Goal: Transaction & Acquisition: Purchase product/service

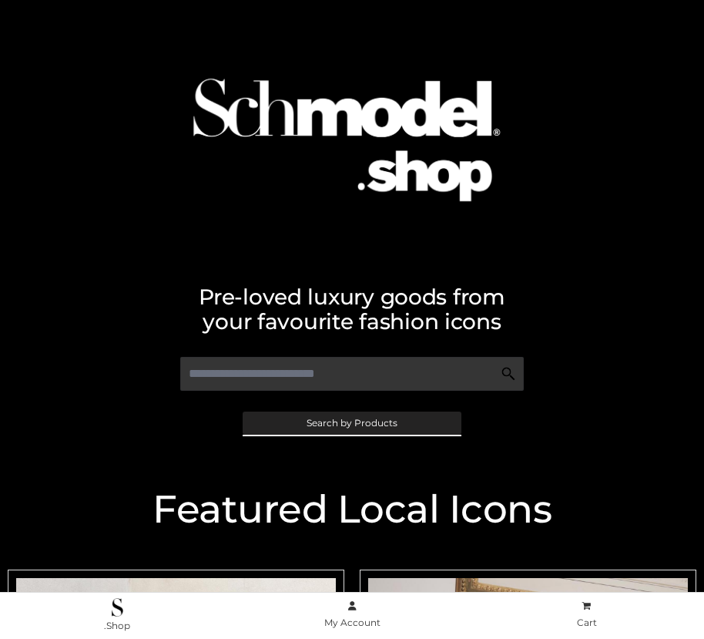
click at [351, 422] on span "Search by Products" at bounding box center [352, 422] width 91 height 9
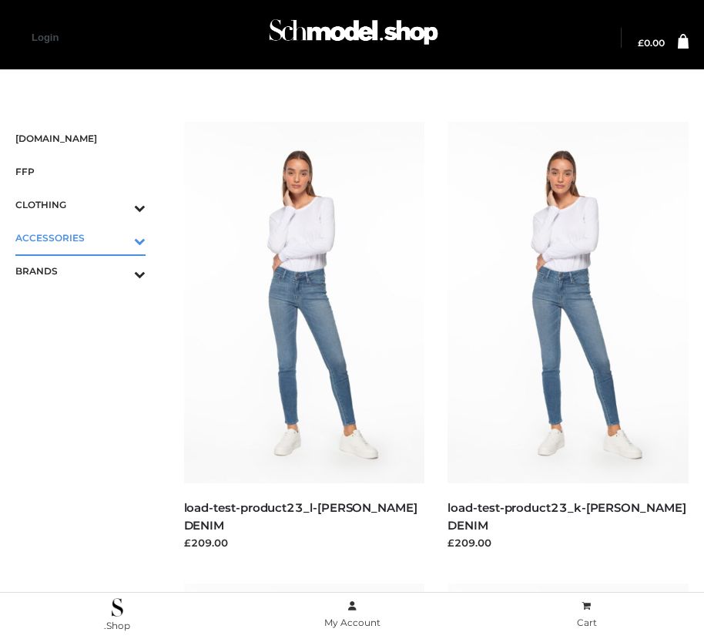
click at [118, 237] on icon "Toggle Submenu" at bounding box center [59, 241] width 173 height 18
click at [88, 303] on span "JEWELRY" at bounding box center [88, 304] width 115 height 18
click at [80, 171] on span "FFP" at bounding box center [80, 172] width 130 height 18
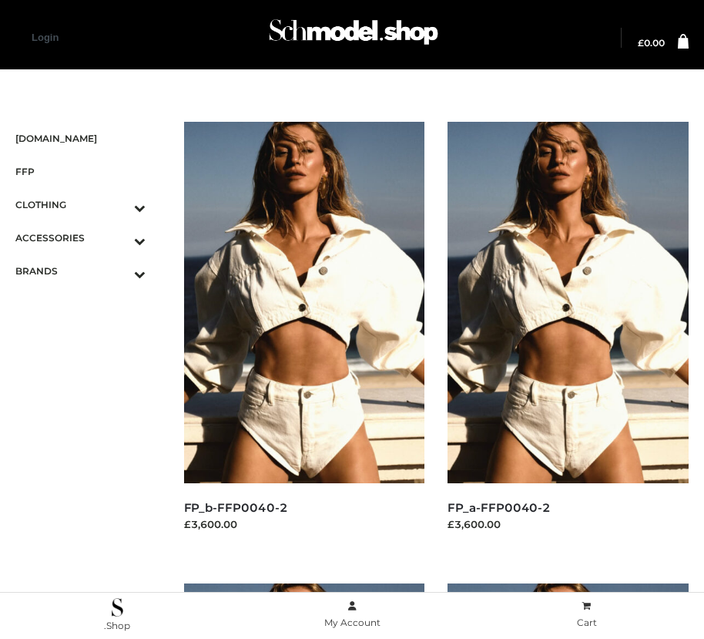
scroll to position [1402, 0]
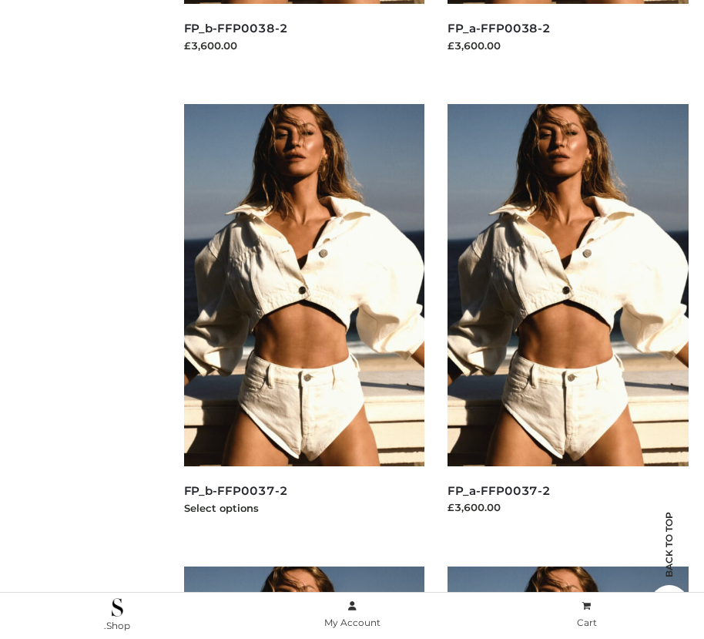
click at [303, 319] on img at bounding box center [304, 284] width 241 height 361
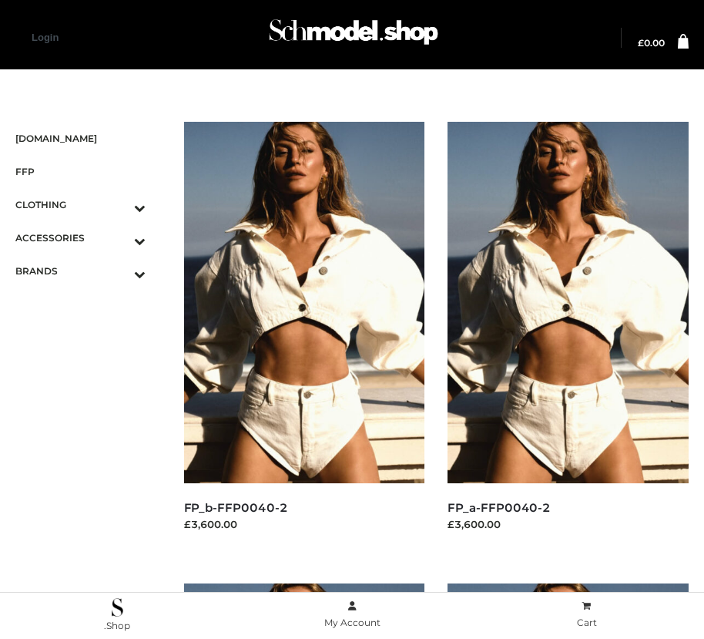
scroll to position [479, 0]
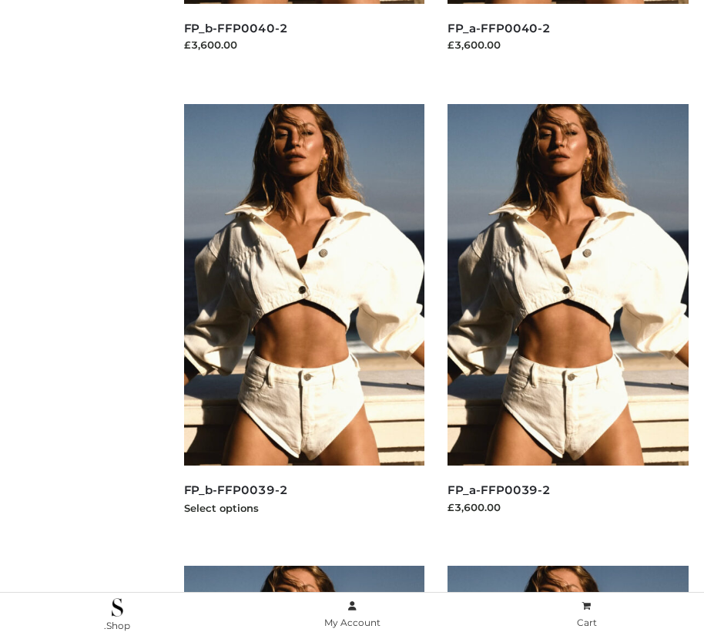
click at [303, 319] on img at bounding box center [304, 284] width 241 height 361
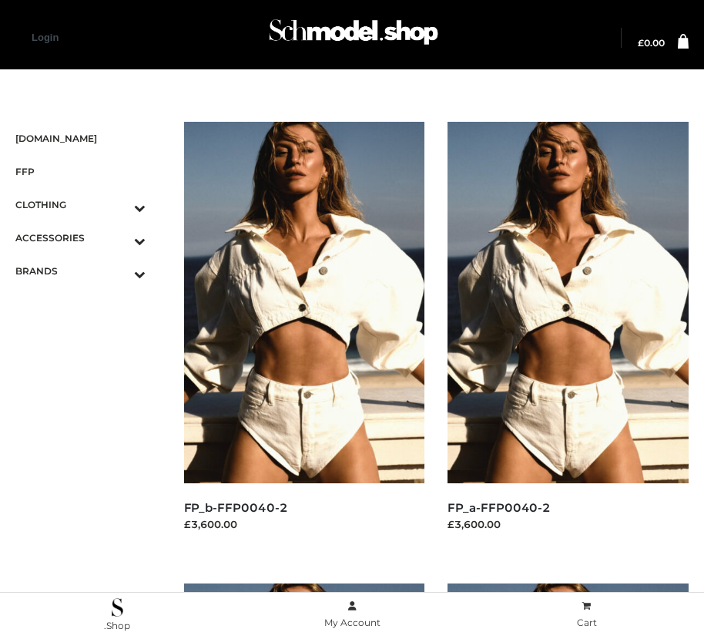
scroll to position [1864, 0]
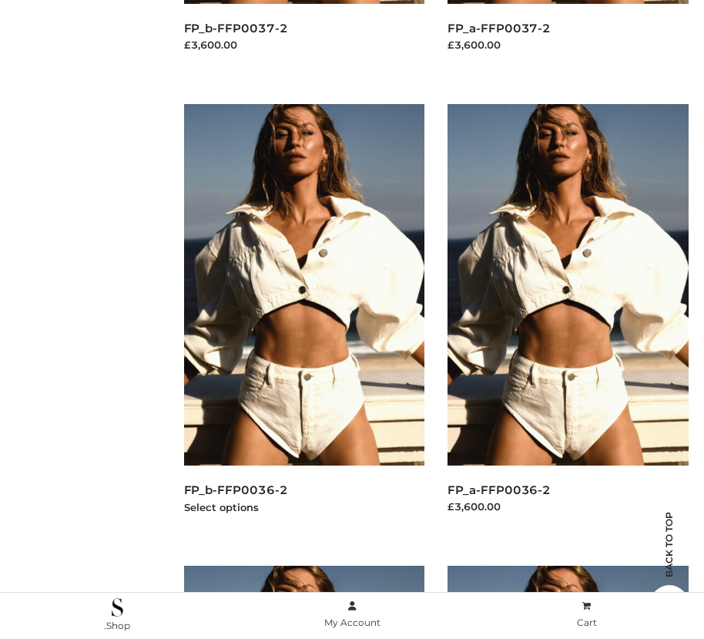
click at [303, 319] on img at bounding box center [304, 284] width 241 height 361
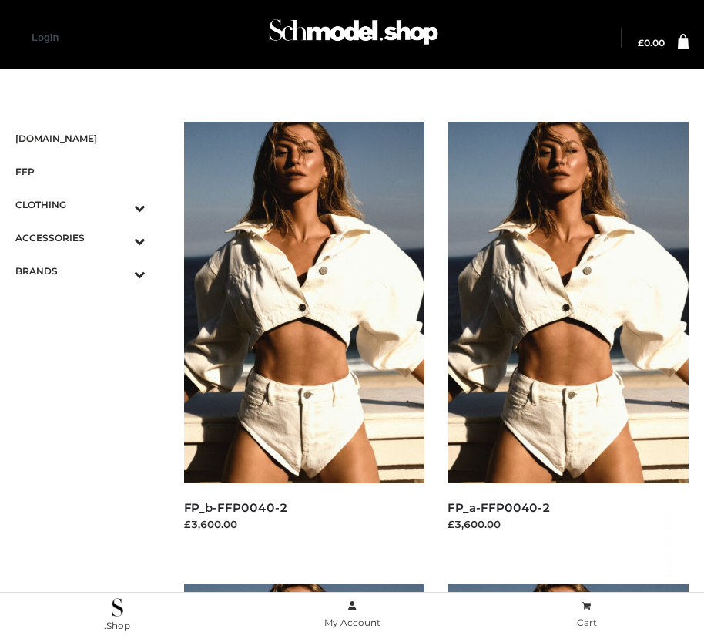
scroll to position [2325, 0]
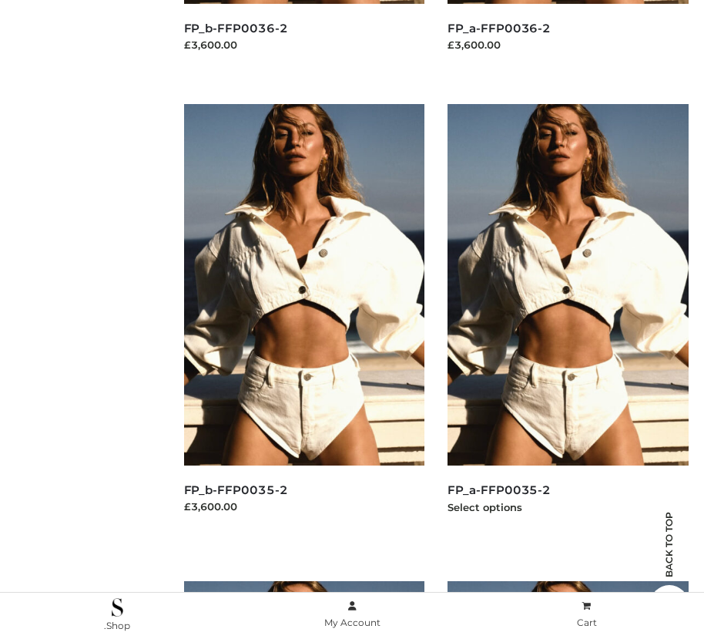
click at [568, 319] on img at bounding box center [568, 284] width 241 height 361
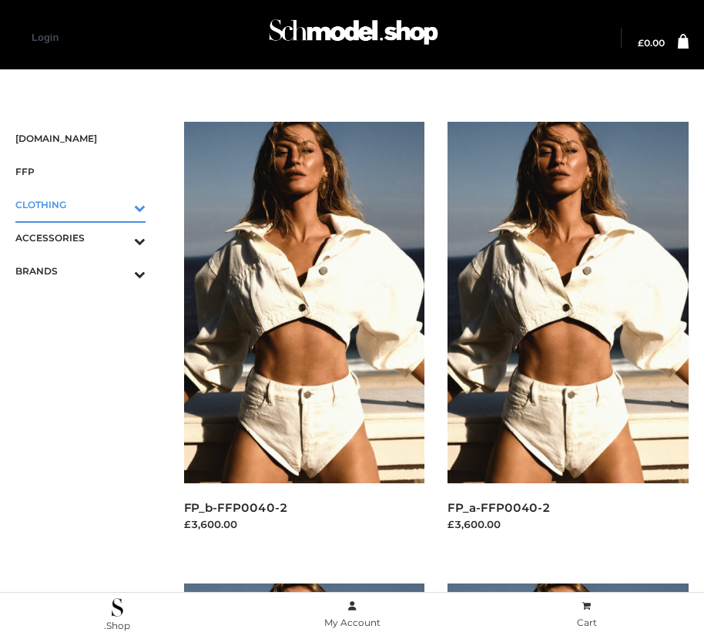
click at [118, 204] on icon "Toggle Submenu" at bounding box center [59, 208] width 173 height 18
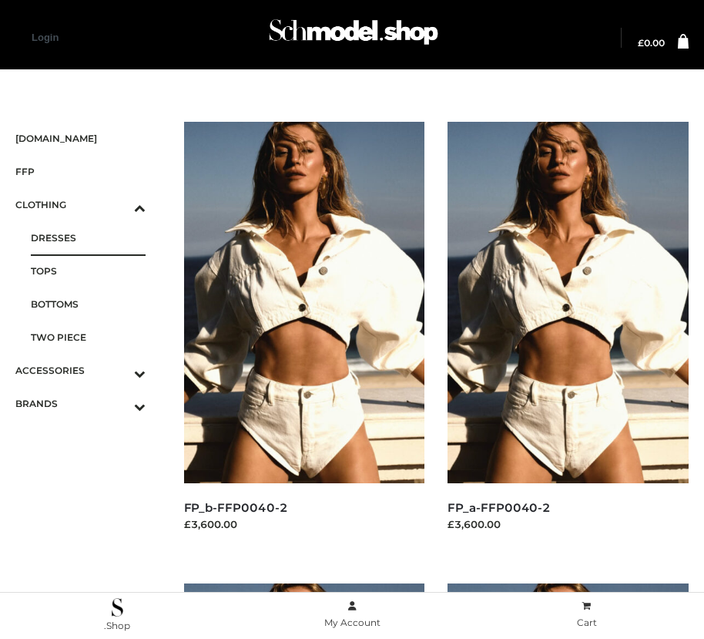
click at [88, 237] on span "DRESSES" at bounding box center [88, 238] width 115 height 18
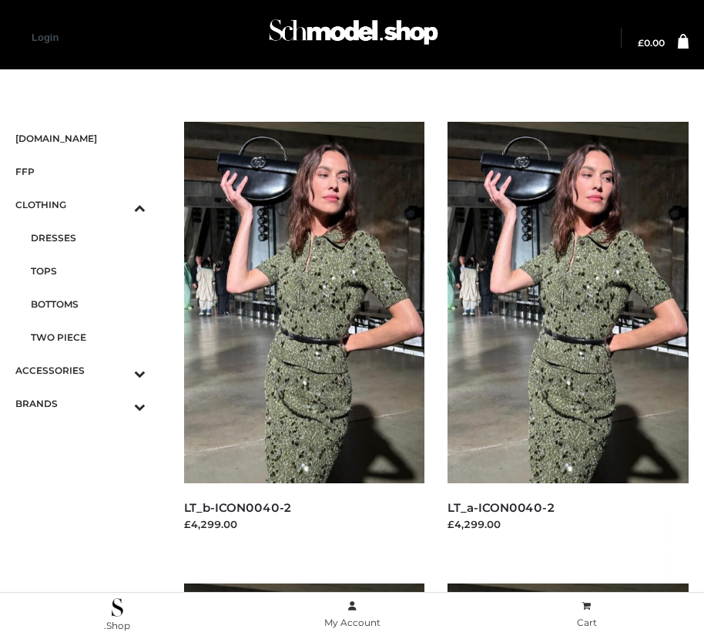
scroll to position [2325, 0]
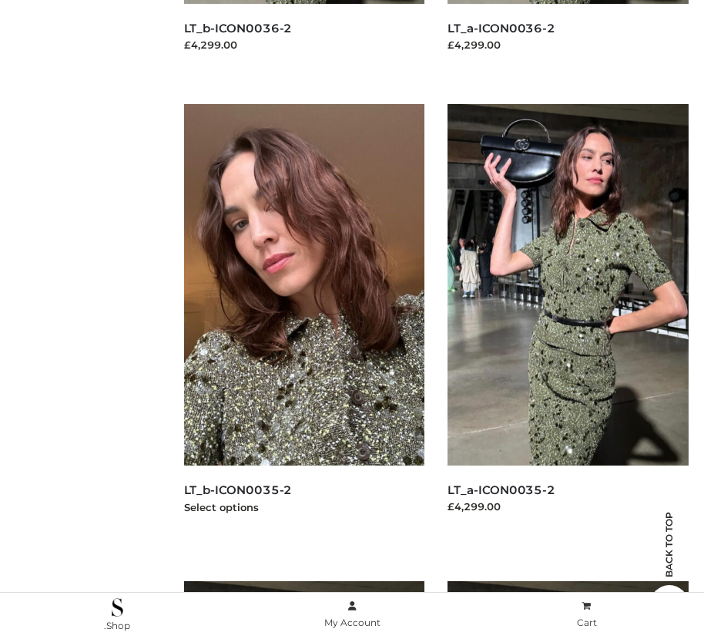
click at [303, 319] on img at bounding box center [304, 284] width 241 height 361
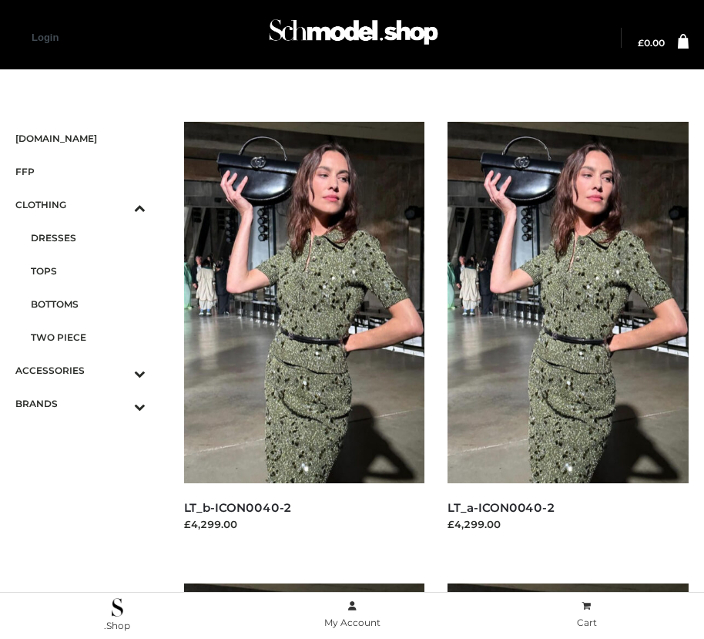
scroll to position [1864, 0]
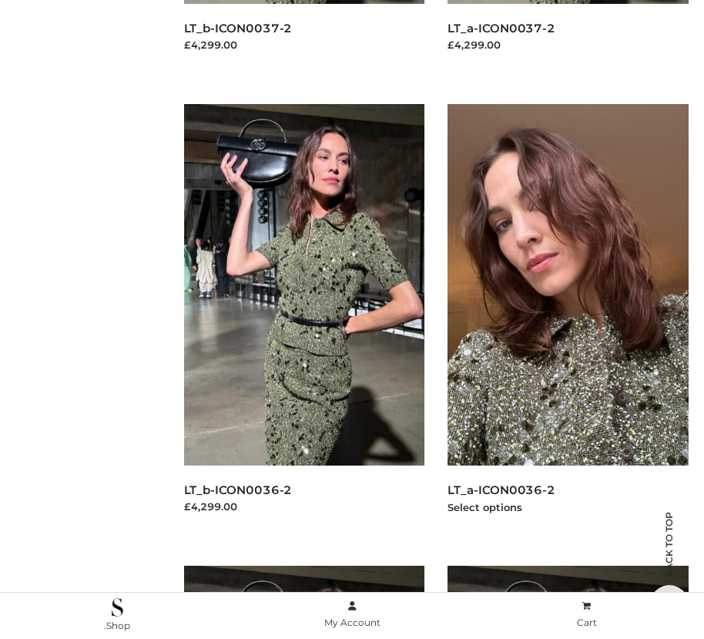
click at [568, 319] on img at bounding box center [568, 284] width 241 height 361
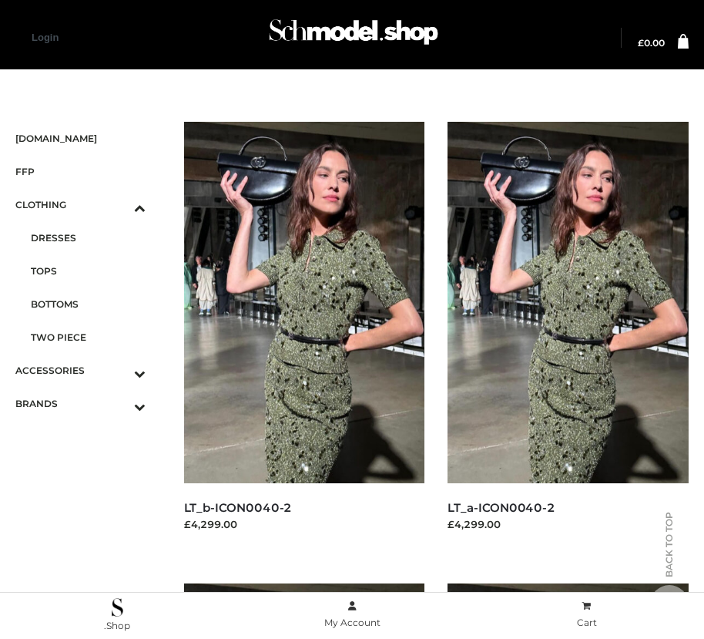
scroll to position [2325, 0]
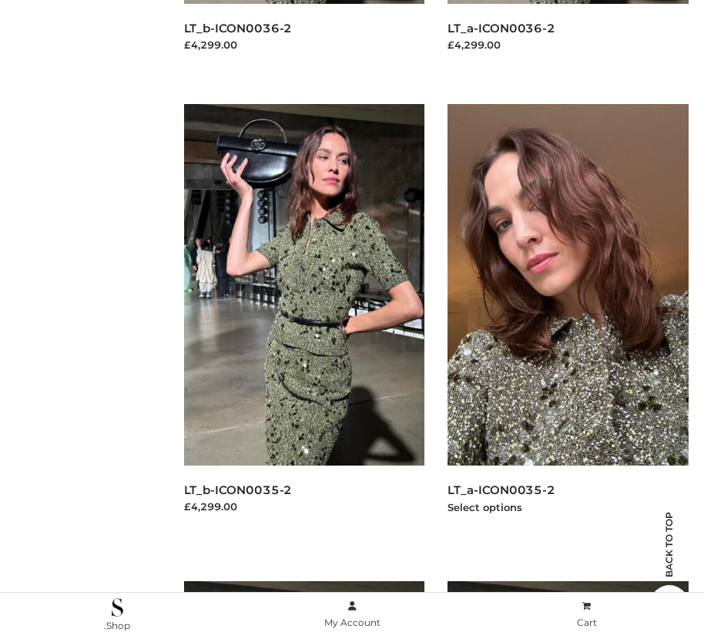
click at [568, 319] on img at bounding box center [568, 284] width 241 height 361
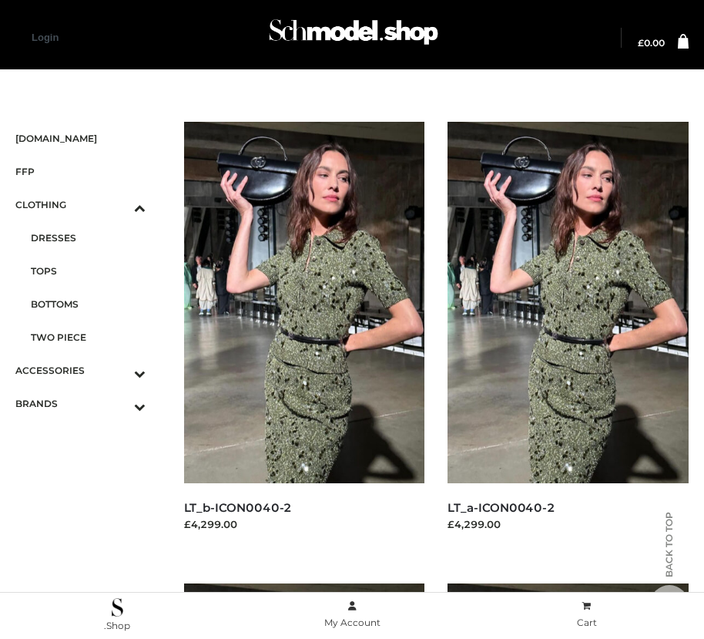
scroll to position [479, 0]
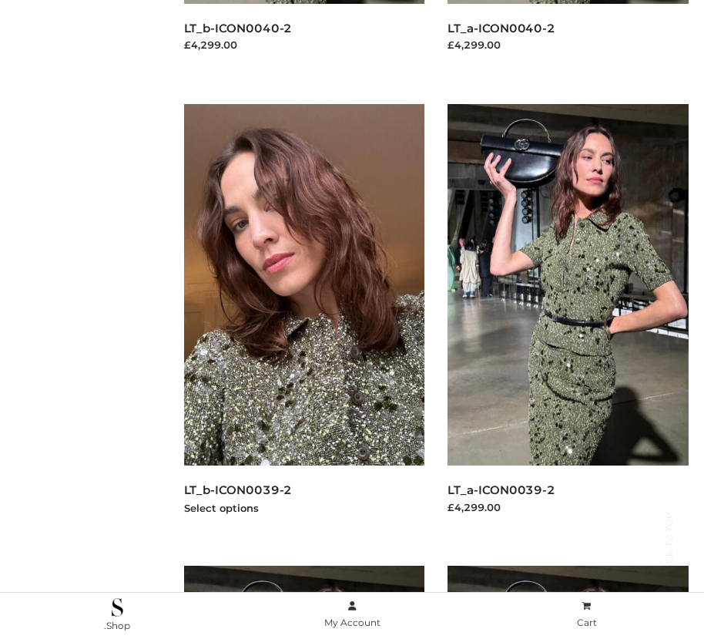
click at [303, 319] on img at bounding box center [304, 284] width 241 height 361
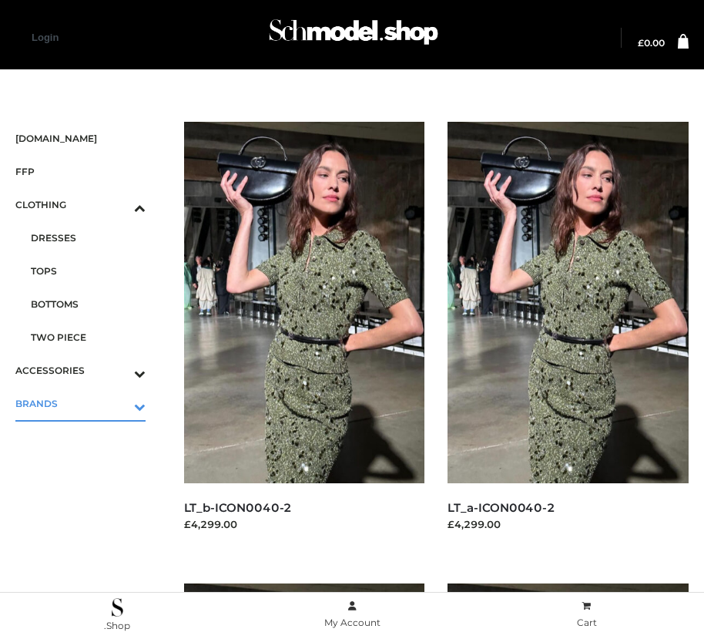
click at [118, 403] on icon "Toggle Submenu" at bounding box center [59, 406] width 173 height 18
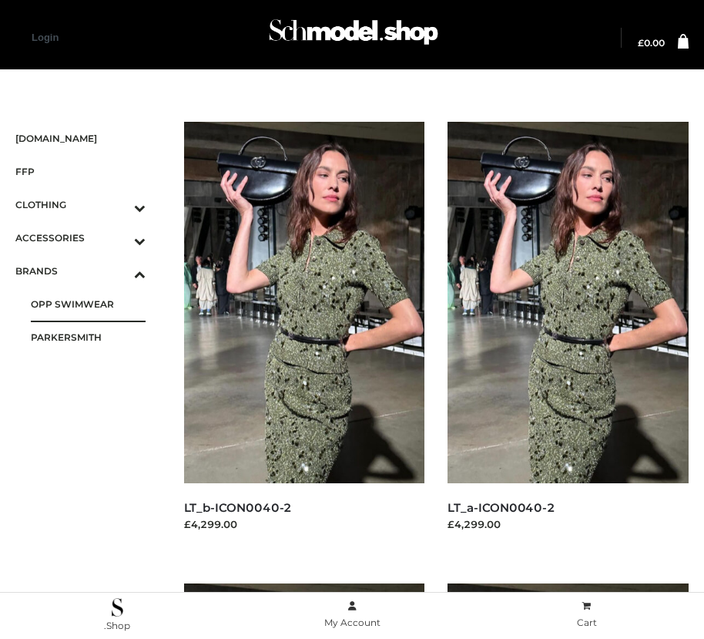
click at [88, 303] on span "OPP SWIMWEAR" at bounding box center [88, 304] width 115 height 18
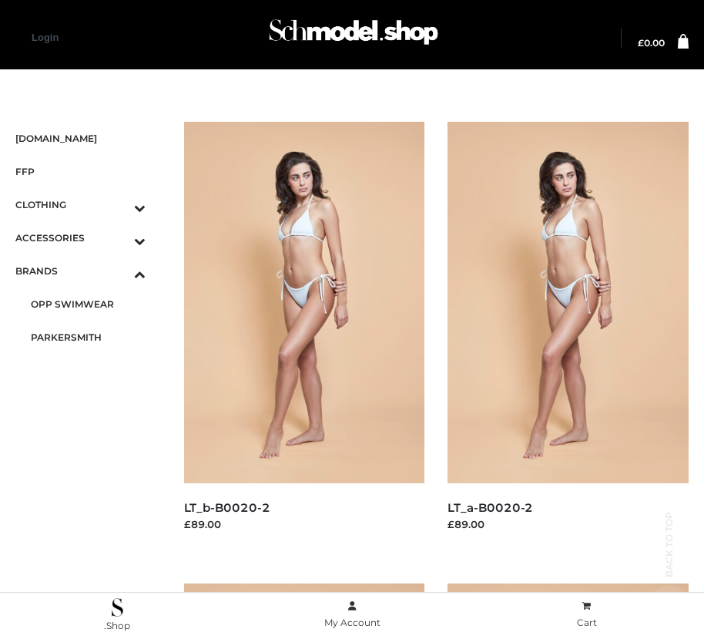
scroll to position [1402, 0]
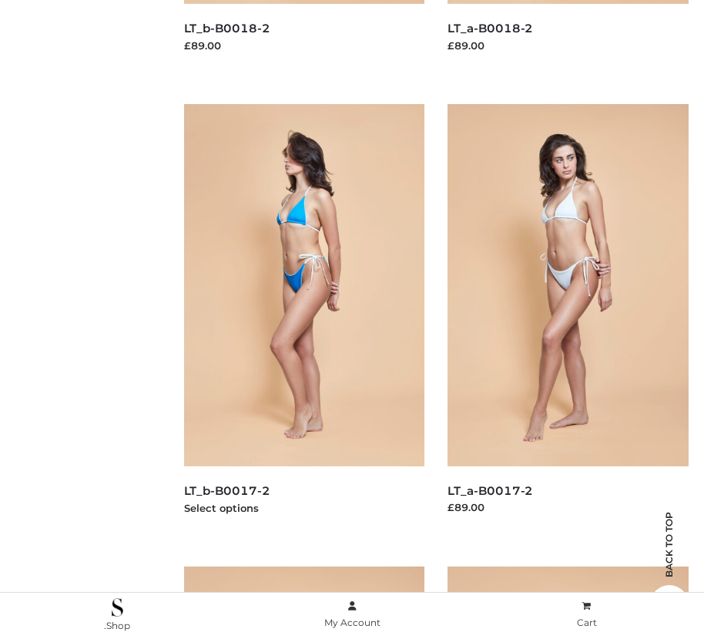
click at [303, 319] on img at bounding box center [304, 284] width 241 height 361
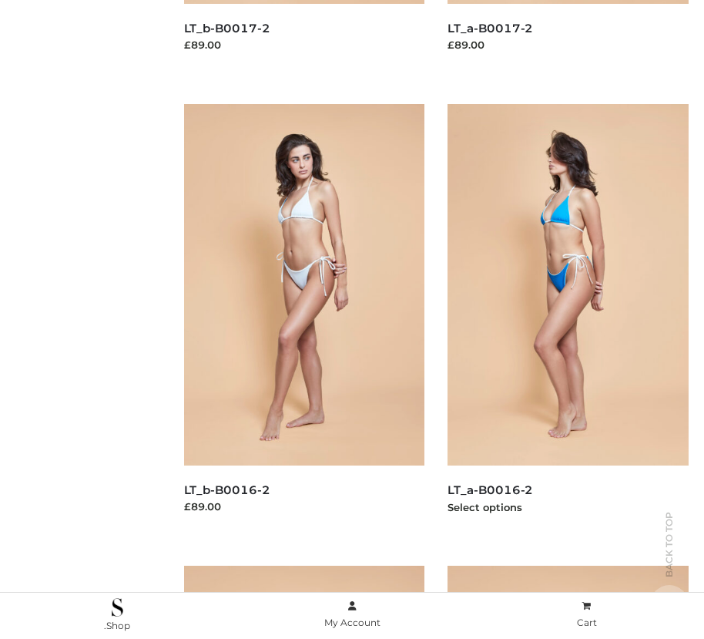
click at [568, 319] on img at bounding box center [568, 284] width 241 height 361
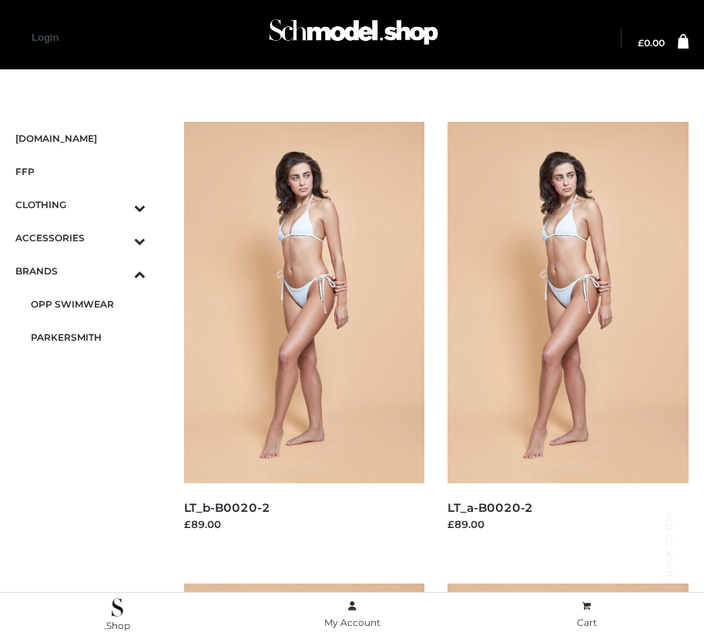
scroll to position [18, 0]
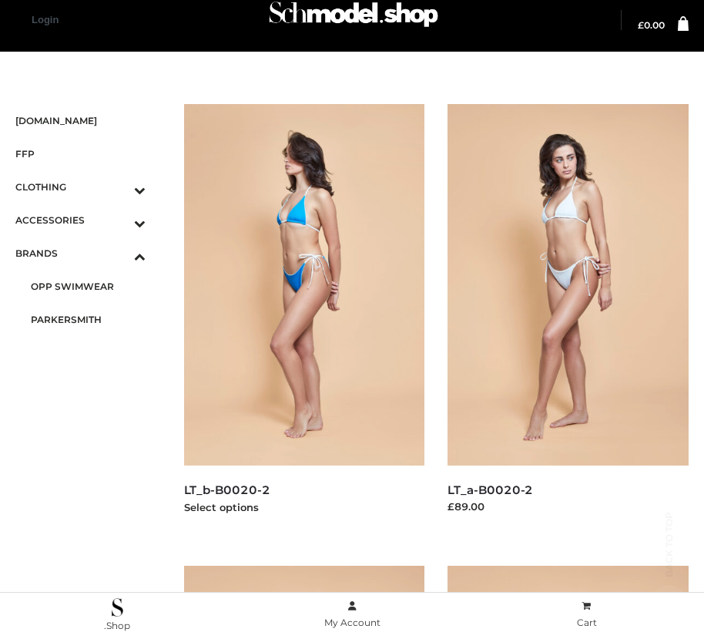
click at [303, 319] on img at bounding box center [304, 284] width 241 height 361
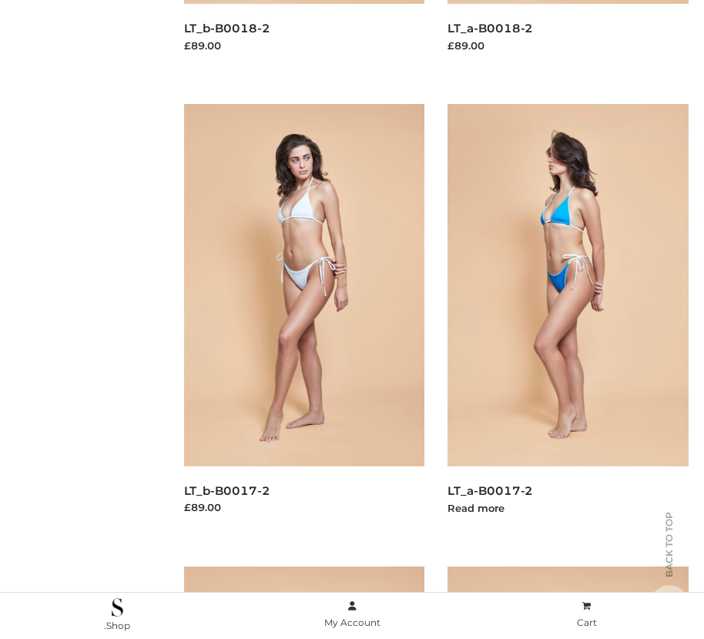
click at [568, 319] on img at bounding box center [568, 284] width 241 height 361
